Goal: Navigation & Orientation: Go to known website

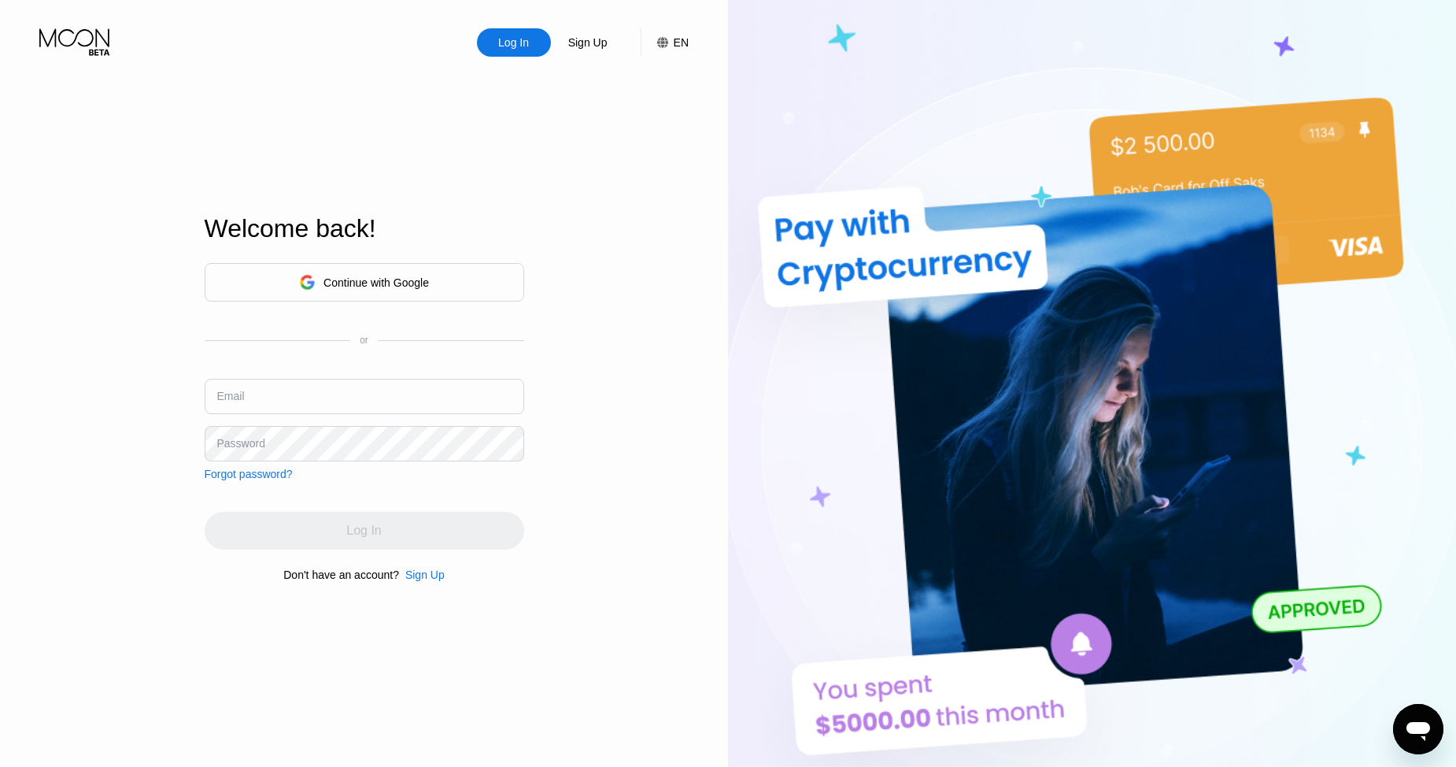
type input "[EMAIL_ADDRESS][DOMAIN_NAME]"
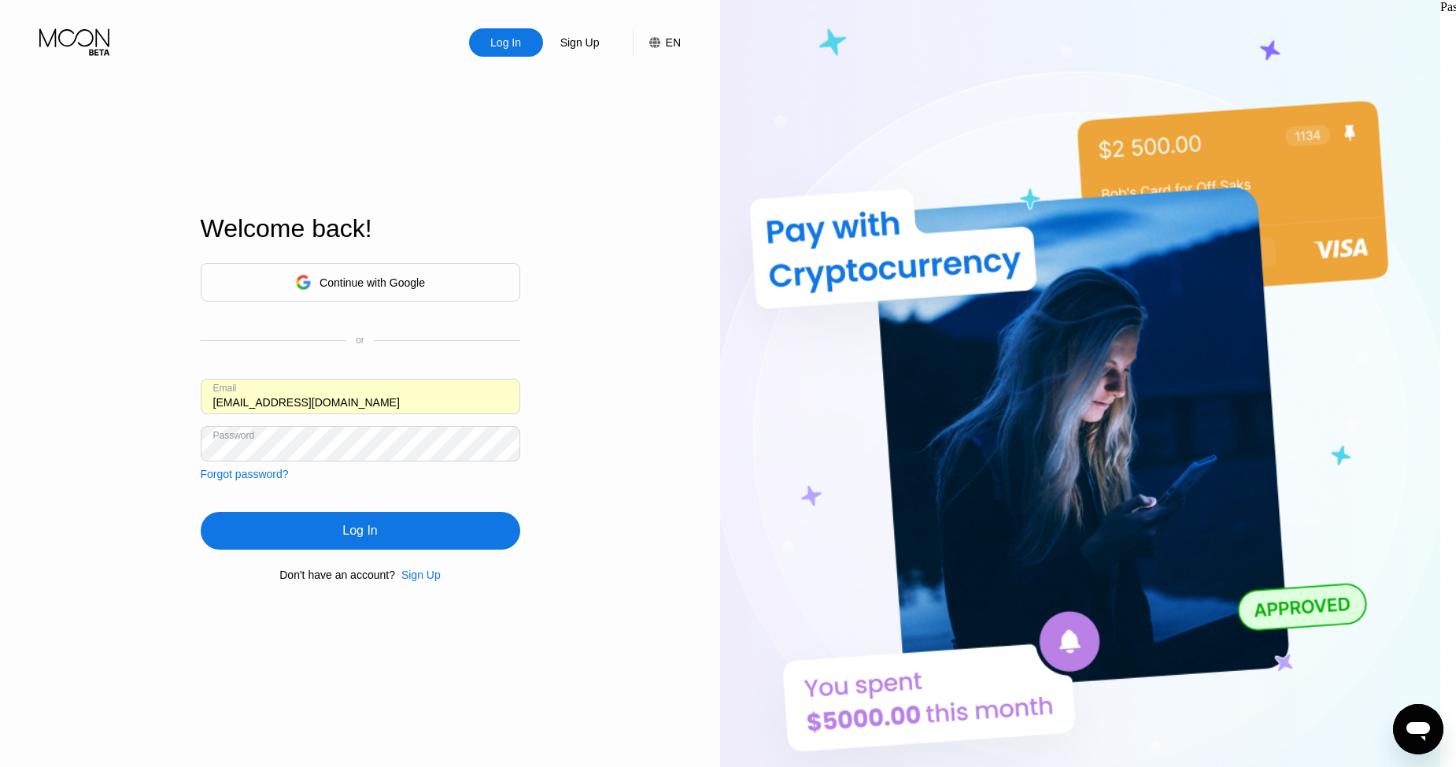
click at [344, 282] on div "Continue with Google" at bounding box center [372, 282] width 105 height 13
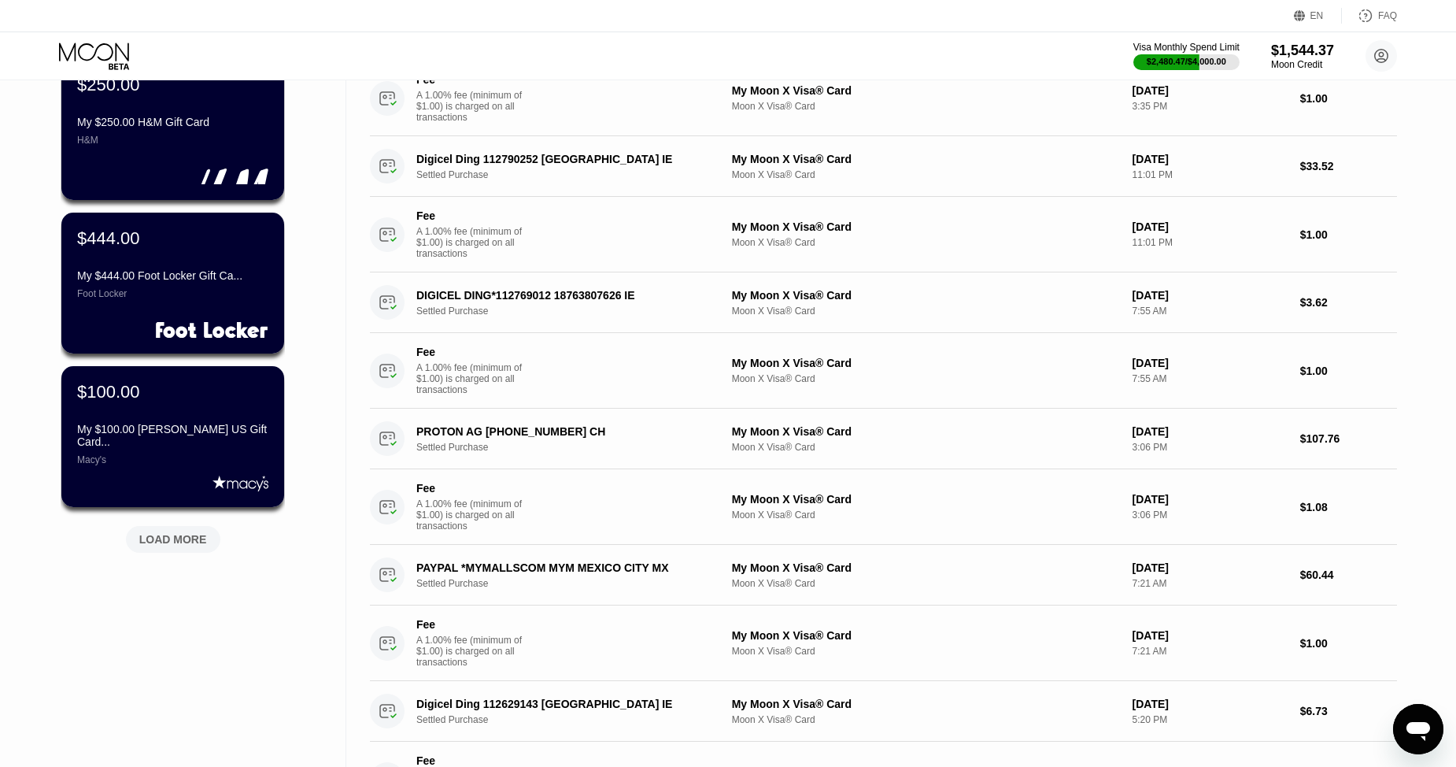
scroll to position [430, 0]
